Goal: Information Seeking & Learning: Learn about a topic

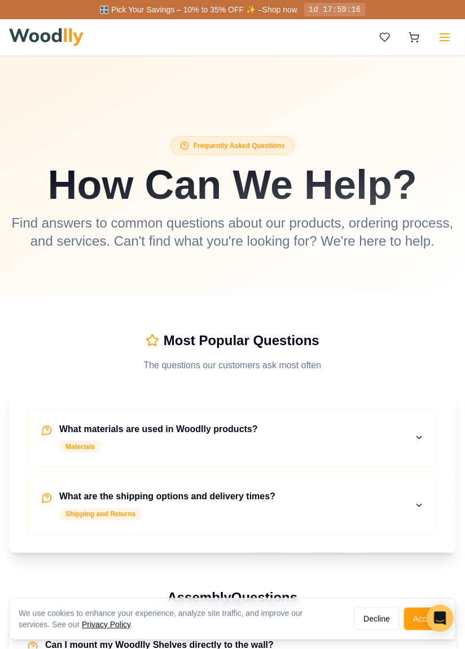
click at [455, 35] on button at bounding box center [445, 37] width 23 height 23
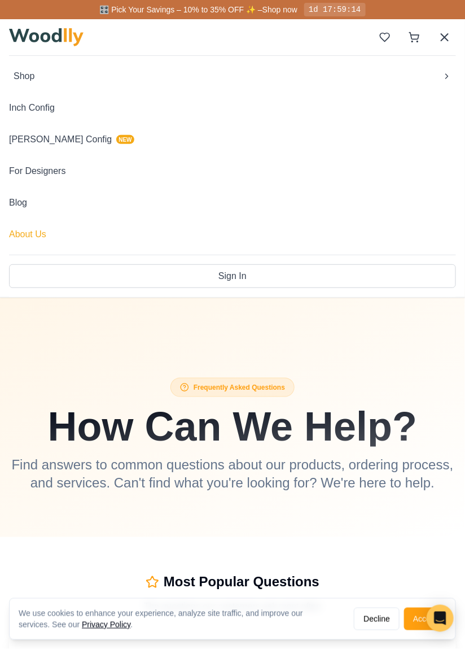
click at [28, 234] on button "About Us" at bounding box center [232, 234] width 447 height 23
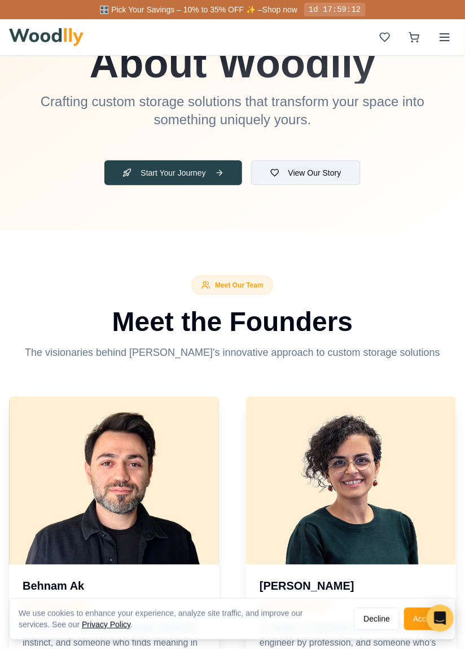
click at [330, 176] on button "View Our Story" at bounding box center [306, 172] width 110 height 25
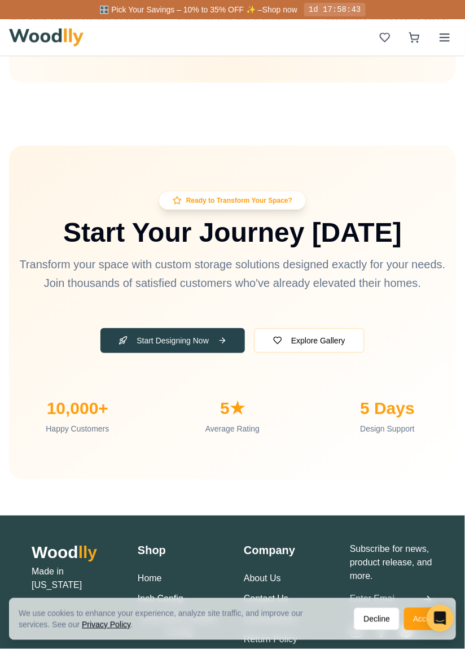
scroll to position [4611, 0]
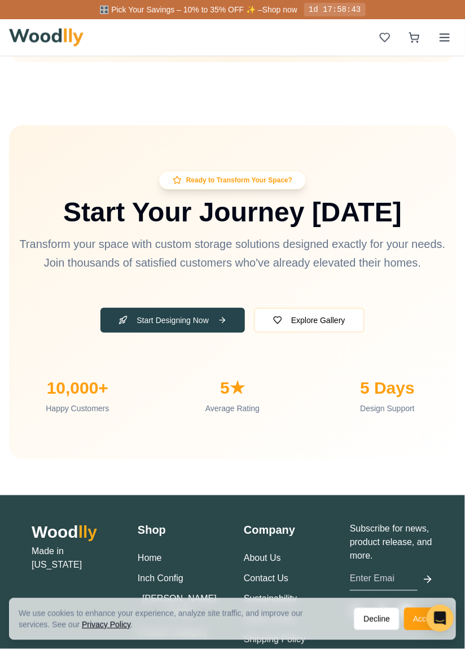
click at [289, 577] on ul "About Us Contact Us Sustainability Return Policy Shipping Policy Warranty" at bounding box center [286, 609] width 84 height 115
click at [294, 635] on link "Shipping Policy" at bounding box center [275, 640] width 62 height 10
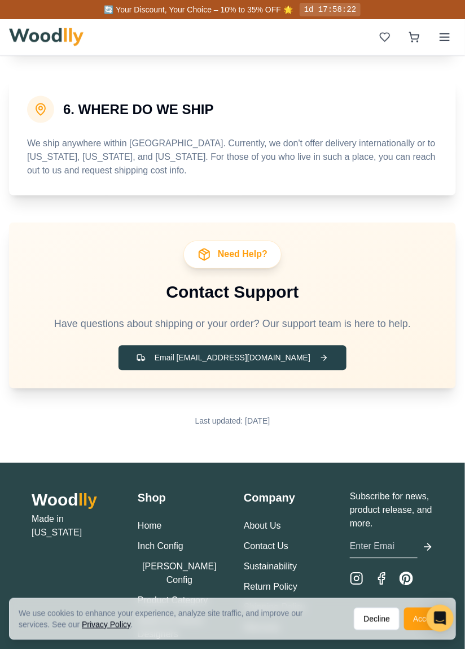
scroll to position [1308, 0]
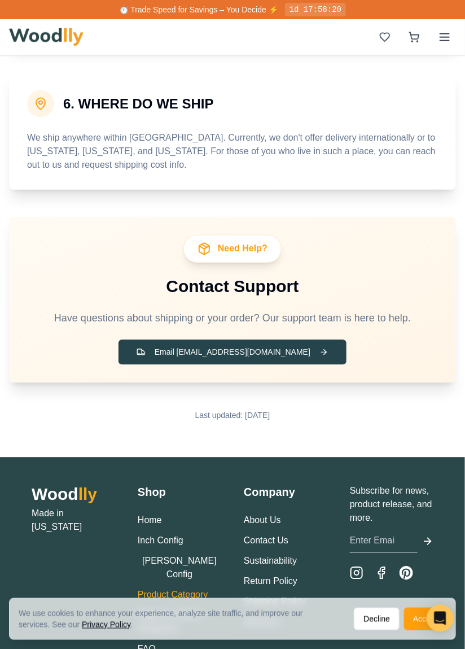
click at [191, 590] on link "Product Category" at bounding box center [173, 595] width 71 height 10
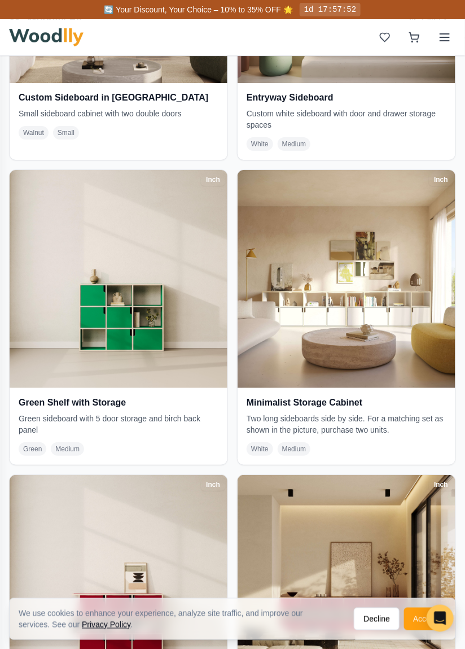
scroll to position [2813, 0]
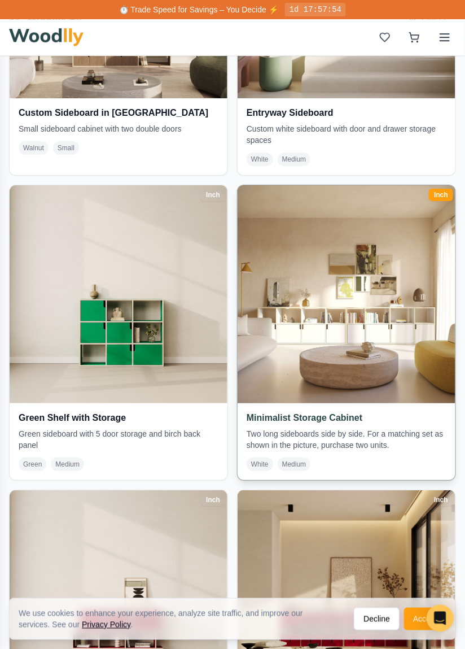
click at [402, 378] on img at bounding box center [346, 294] width 229 height 229
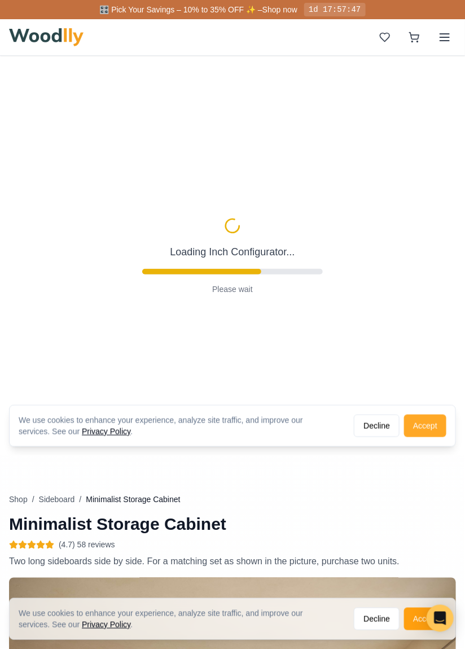
click at [439, 425] on button "Accept" at bounding box center [425, 425] width 42 height 23
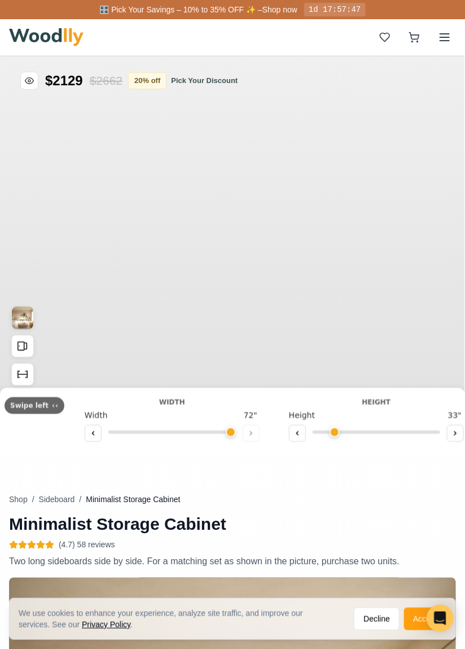
type input "72"
type input "2"
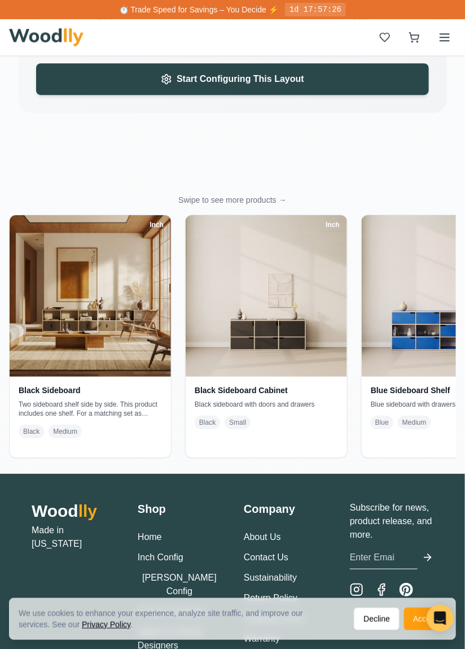
scroll to position [2763, 0]
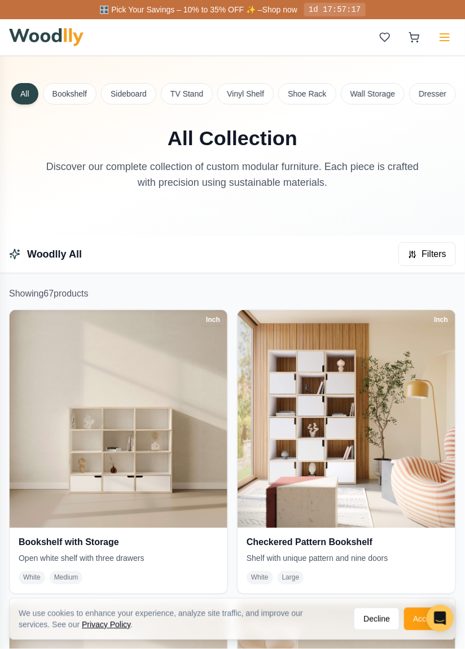
click at [443, 36] on icon at bounding box center [445, 37] width 14 height 14
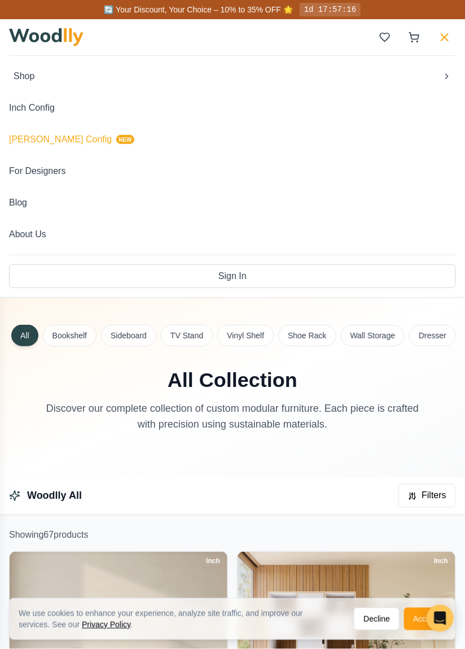
click at [27, 140] on button "[PERSON_NAME] Config NEW" at bounding box center [232, 139] width 447 height 23
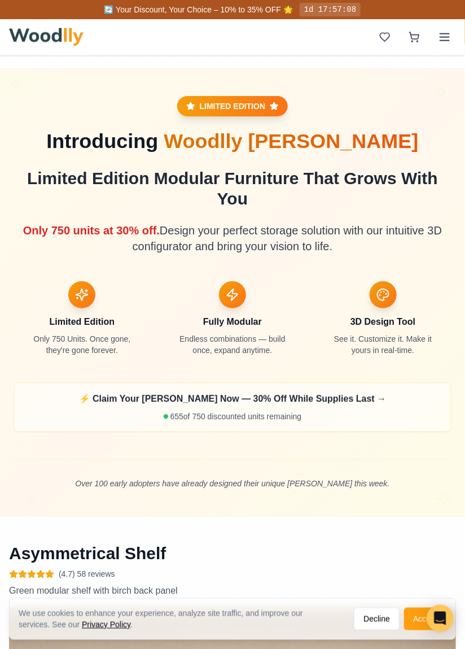
scroll to position [411, 0]
